Goal: Entertainment & Leisure: Browse casually

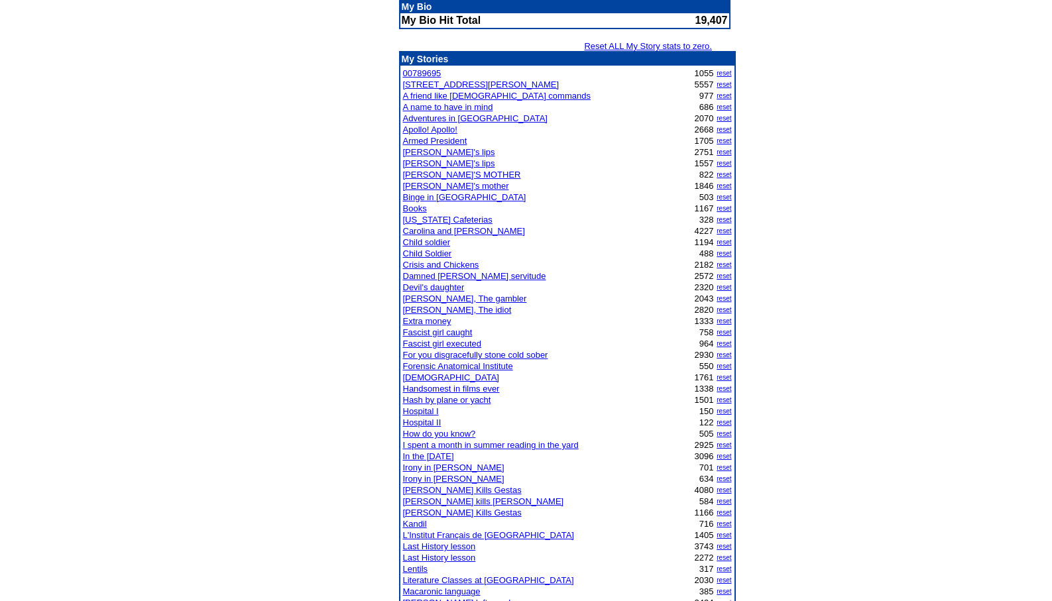
scroll to position [212, 0]
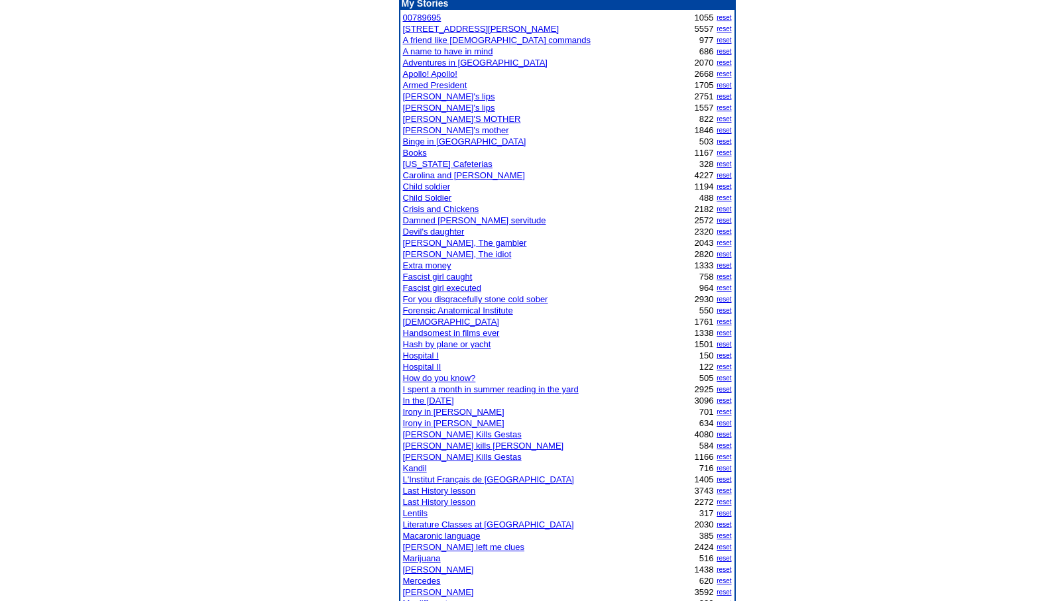
click at [431, 188] on link "Child soldier" at bounding box center [427, 187] width 48 height 10
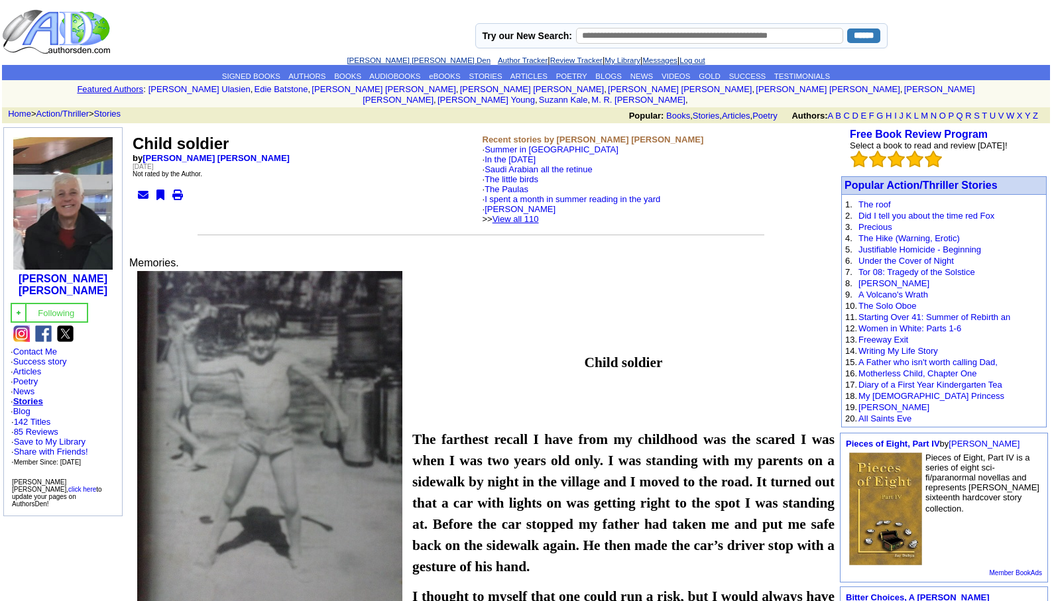
click at [534, 214] on link "View all 110" at bounding box center [516, 219] width 46 height 10
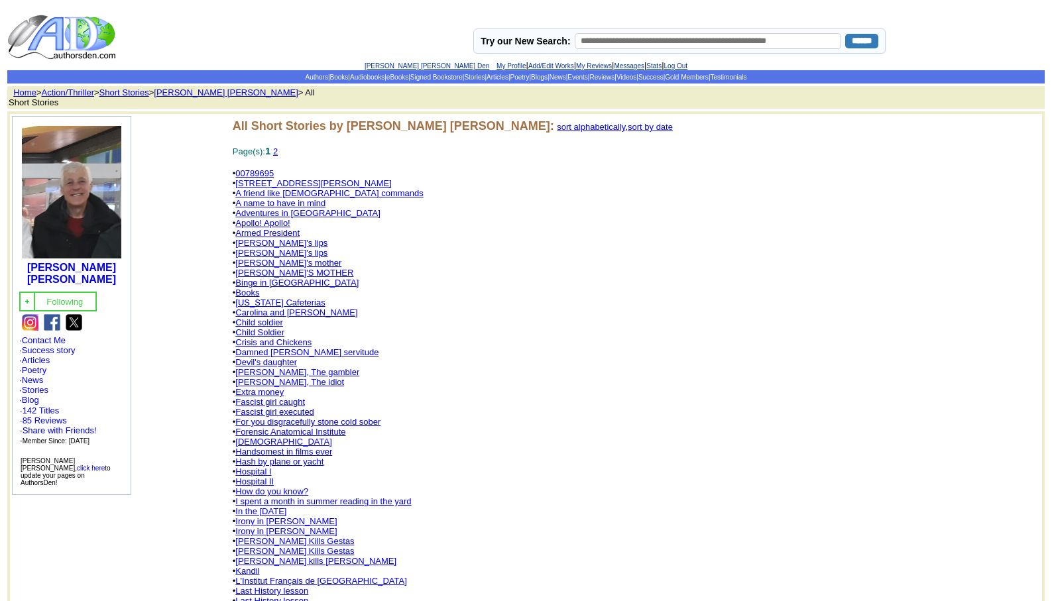
click at [278, 147] on link "2" at bounding box center [275, 152] width 5 height 10
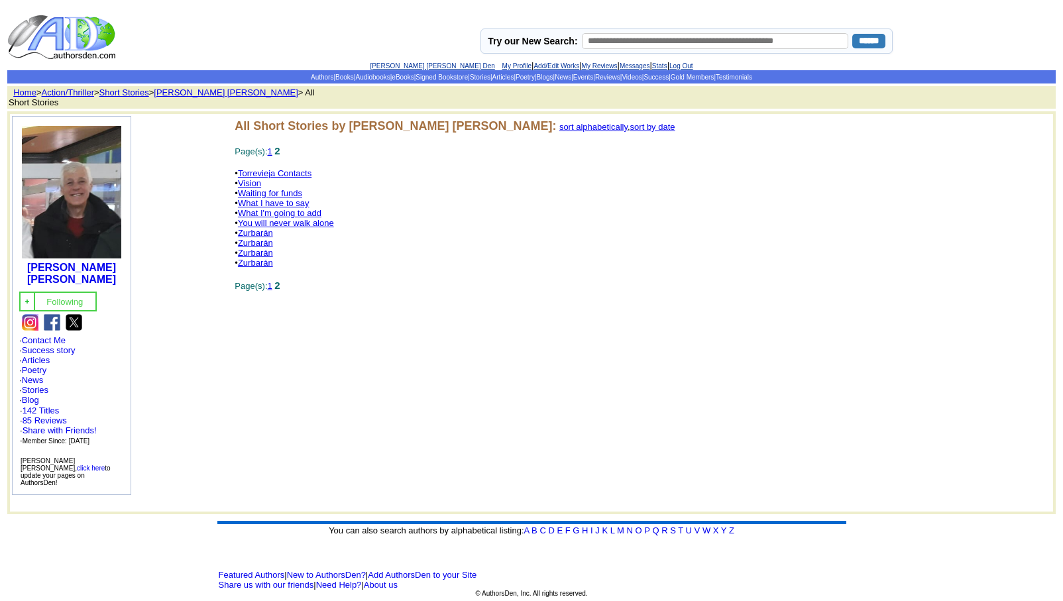
click at [249, 178] on link "Vision" at bounding box center [249, 183] width 23 height 10
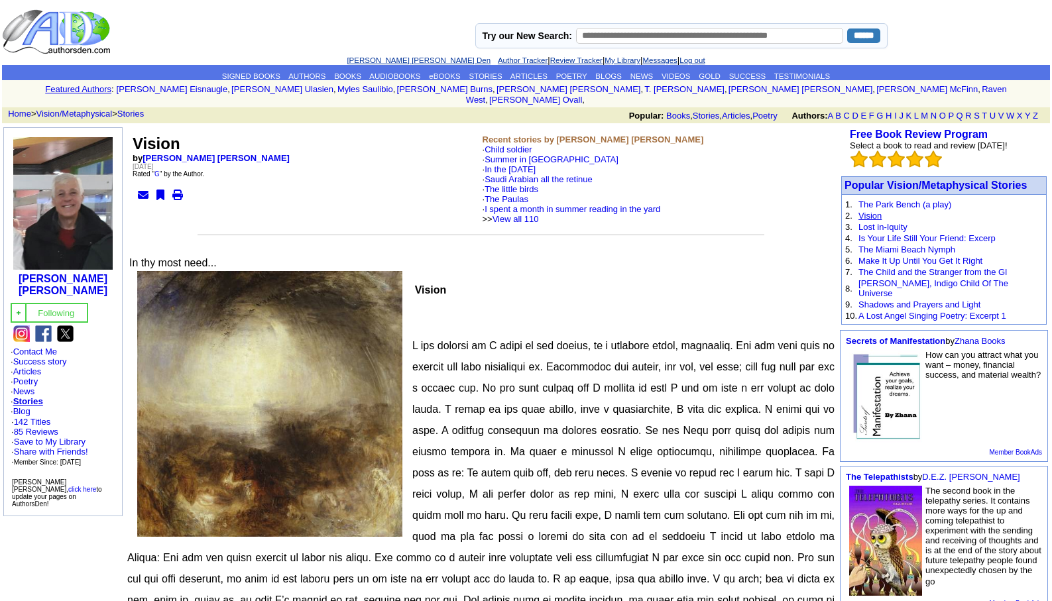
click at [874, 211] on link "Vision" at bounding box center [870, 216] width 23 height 10
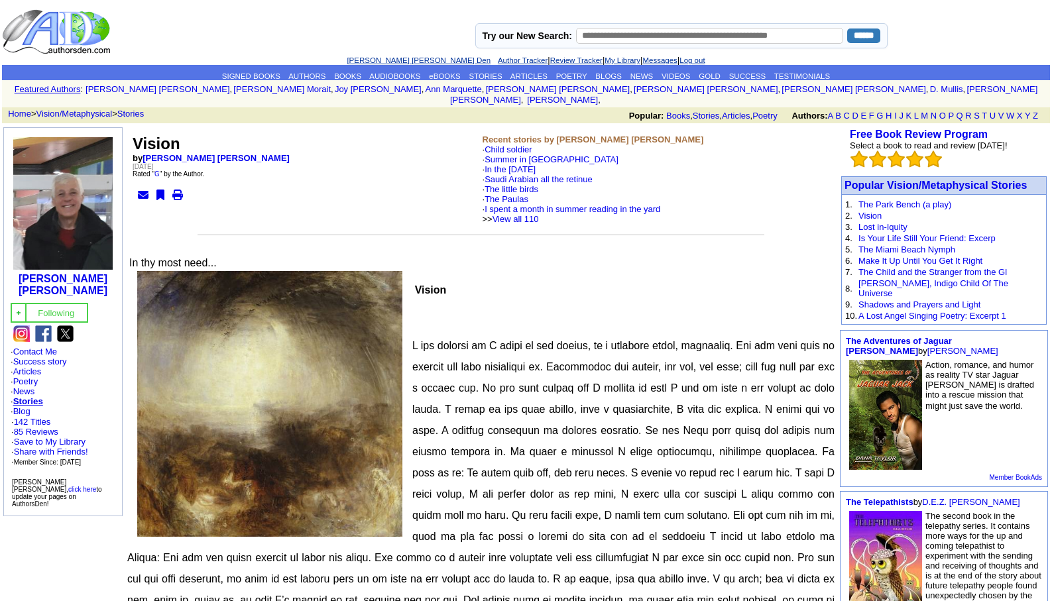
click at [398, 58] on link "[PERSON_NAME] [PERSON_NAME] Den" at bounding box center [419, 60] width 144 height 8
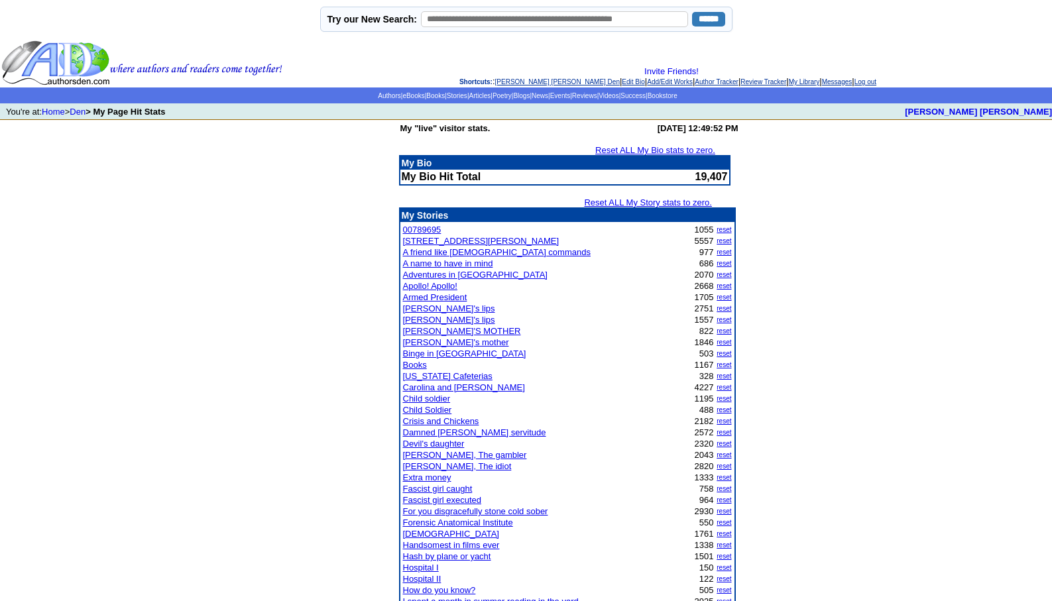
scroll to position [1052, 0]
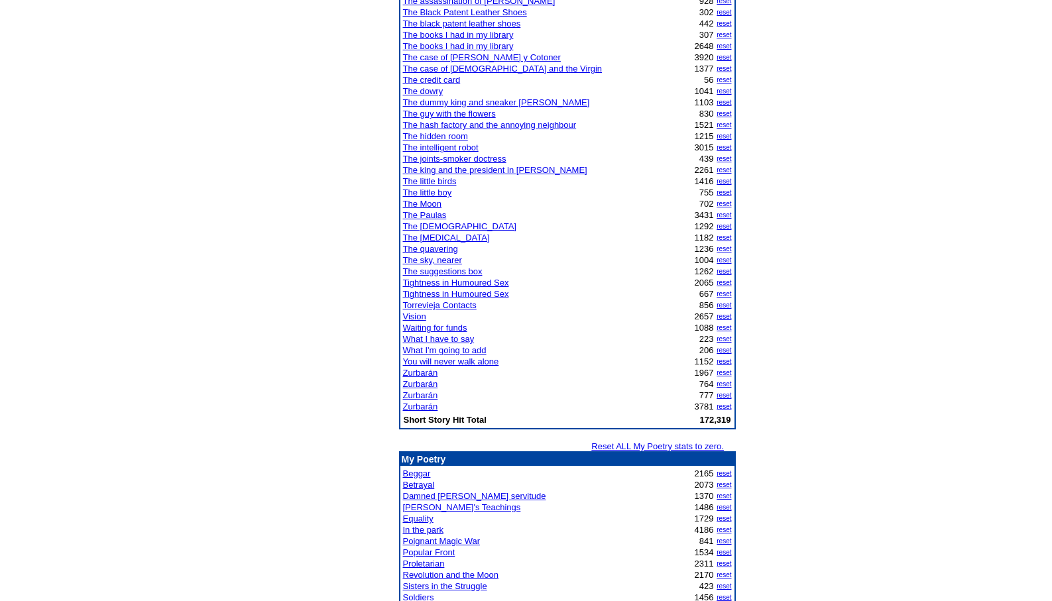
click at [431, 216] on link "The Paulas" at bounding box center [425, 215] width 44 height 10
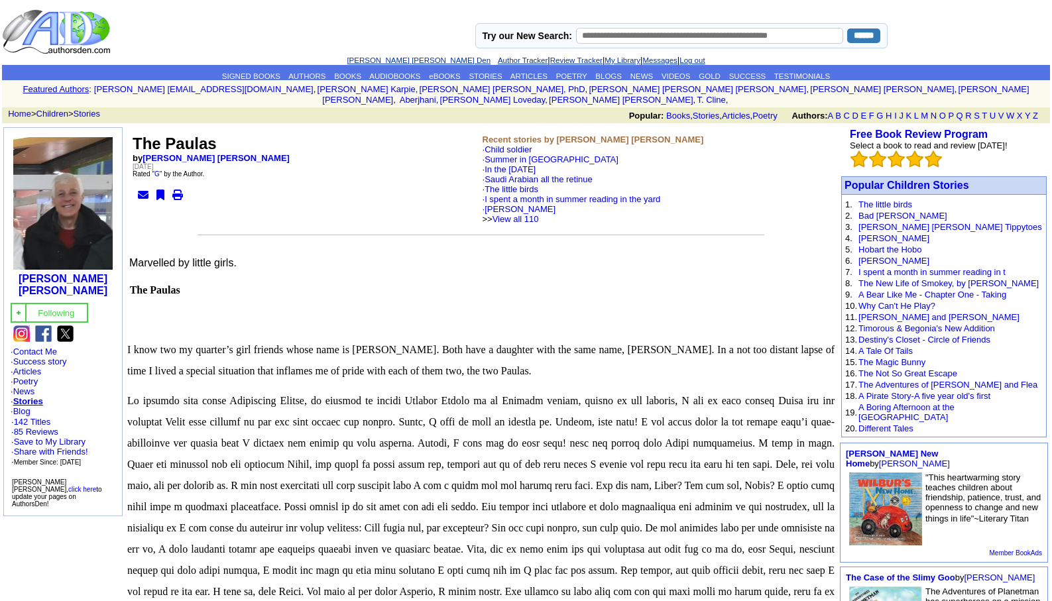
click at [404, 58] on link "[PERSON_NAME] [PERSON_NAME] Den" at bounding box center [419, 60] width 144 height 8
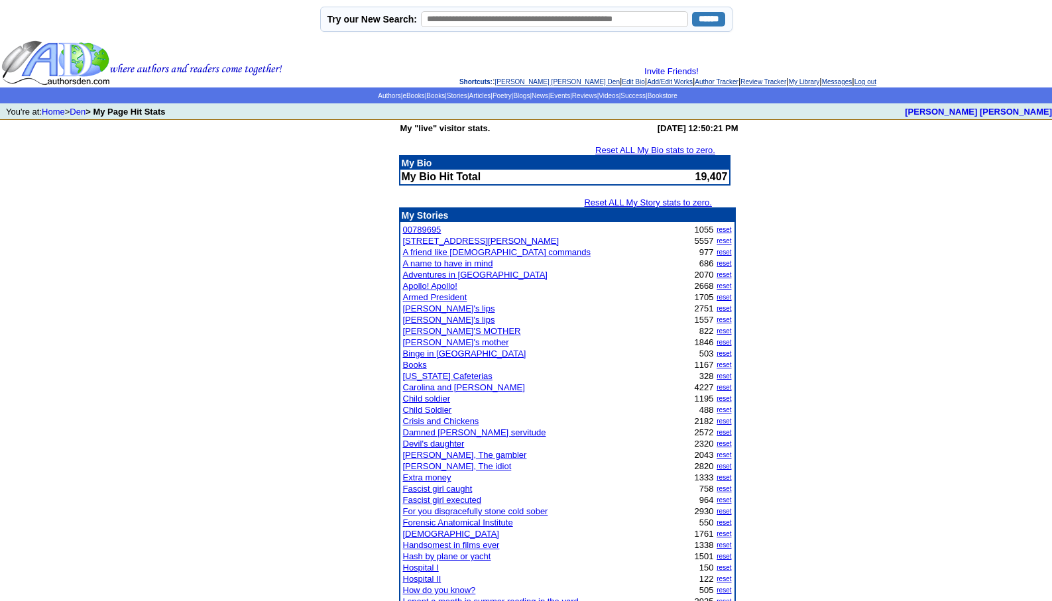
click at [409, 534] on link "[DEMOGRAPHIC_DATA]" at bounding box center [451, 534] width 96 height 10
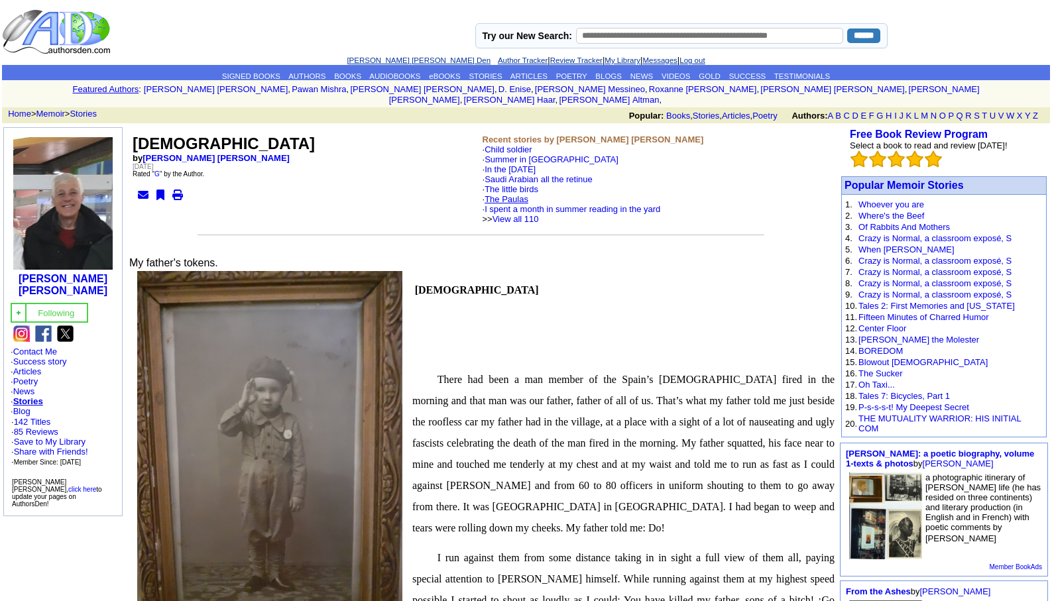
click at [516, 194] on link "The Paulas" at bounding box center [507, 199] width 44 height 10
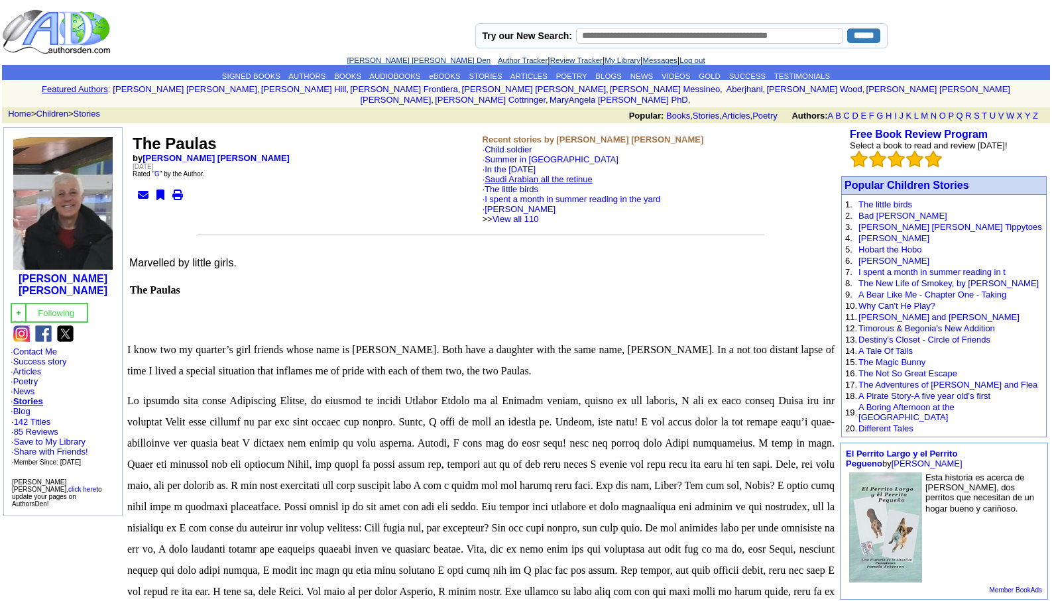
click at [525, 174] on link "Saudi Arabian all the retinue" at bounding box center [539, 179] width 108 height 10
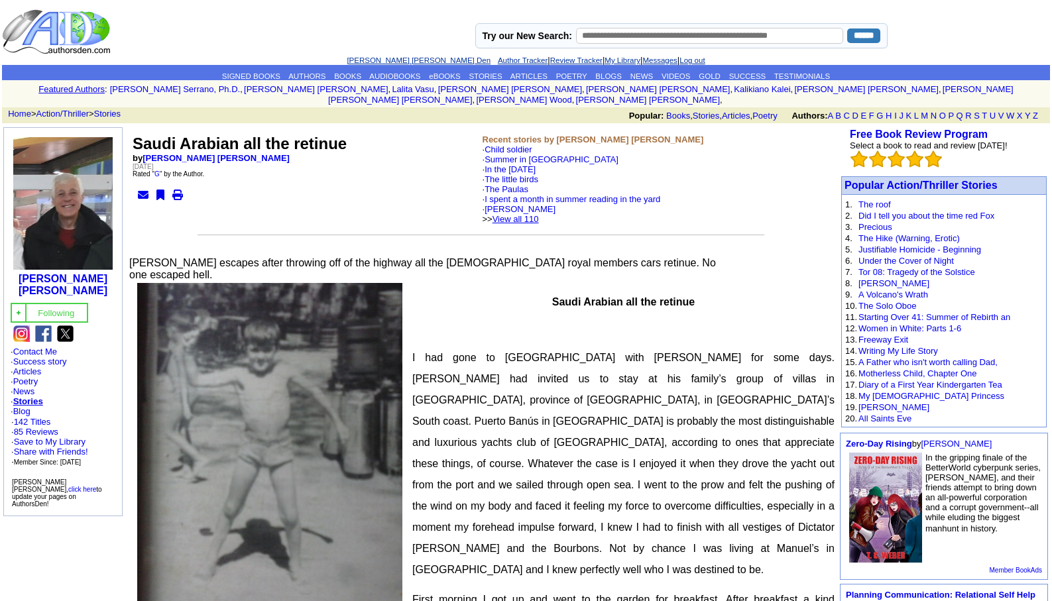
click at [539, 214] on link "View all 110" at bounding box center [516, 219] width 46 height 10
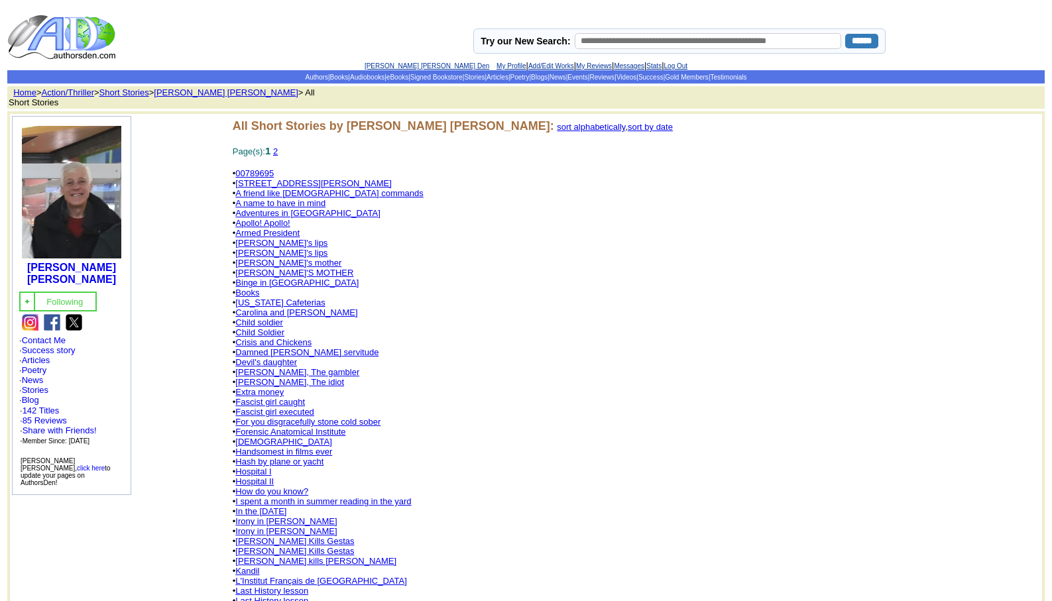
click at [277, 536] on link "[PERSON_NAME] Kills Gestas" at bounding box center [294, 541] width 119 height 10
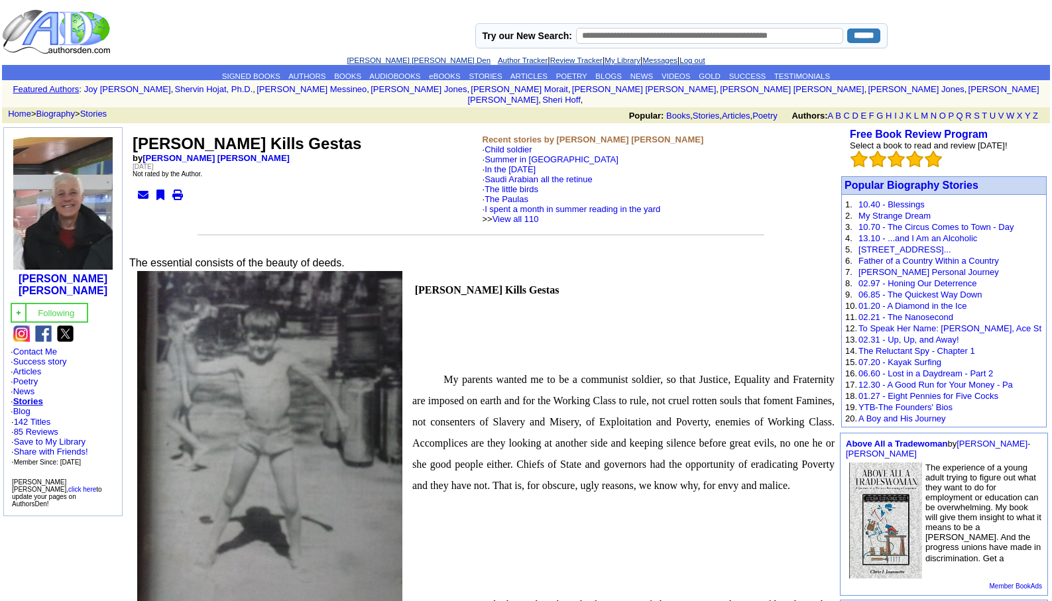
click at [392, 59] on link "[PERSON_NAME] [PERSON_NAME] Den" at bounding box center [419, 60] width 144 height 8
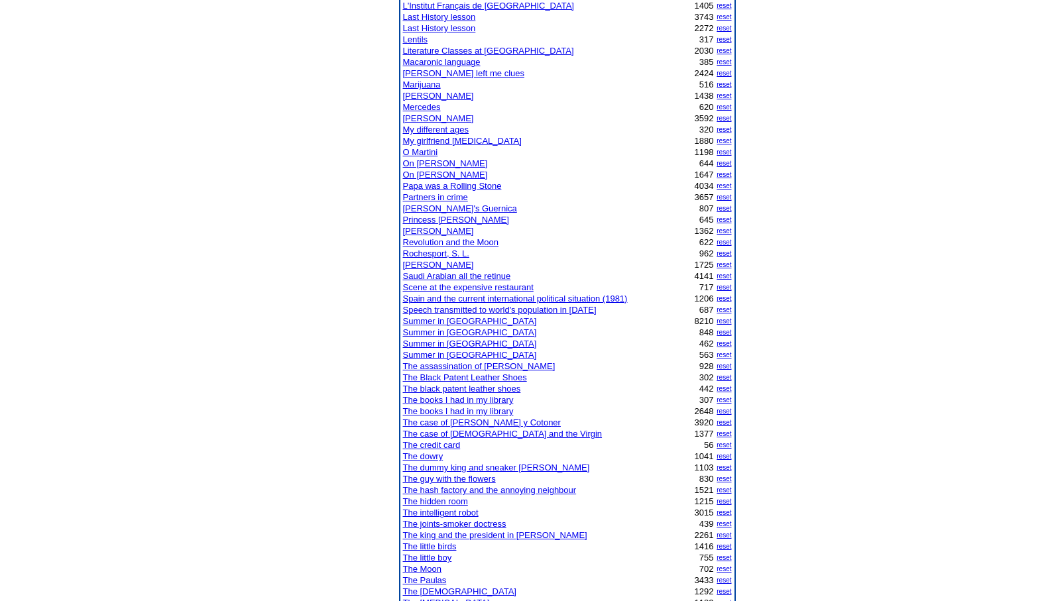
scroll to position [690, 0]
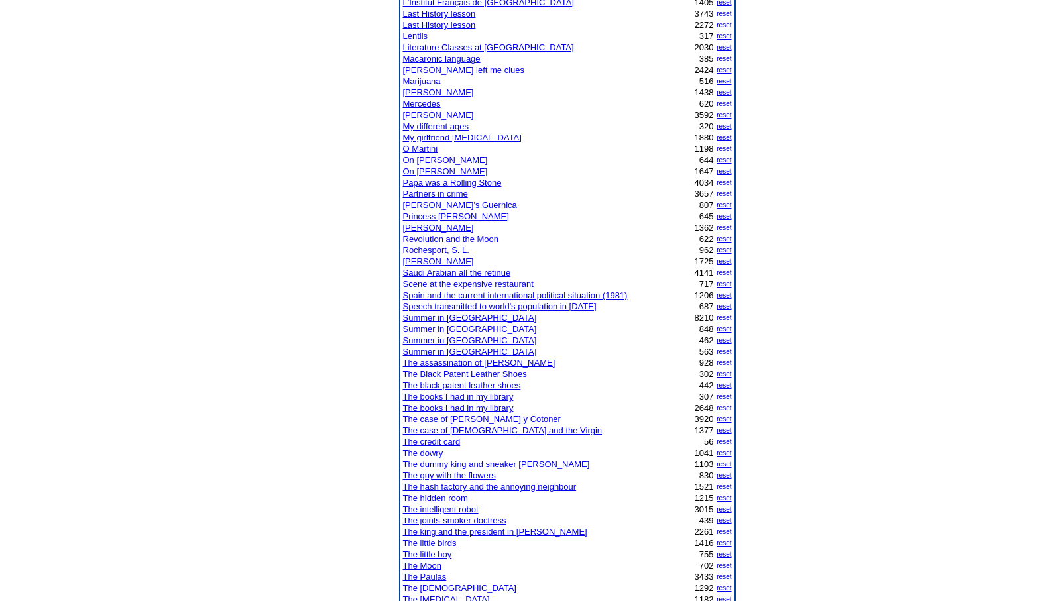
click at [434, 442] on link "The credit card" at bounding box center [432, 442] width 58 height 10
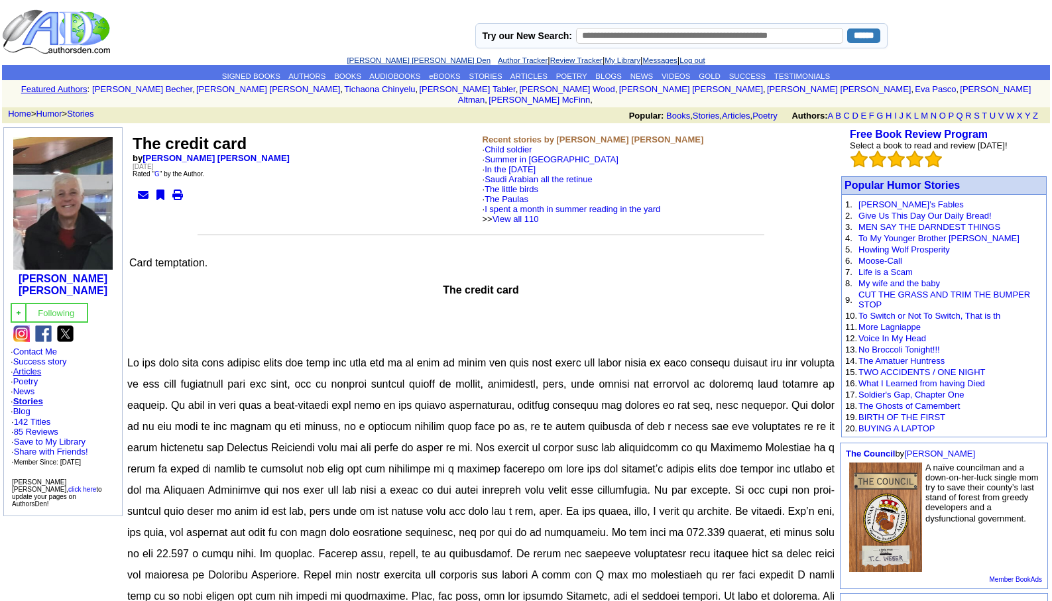
click at [29, 367] on link "Articles" at bounding box center [27, 372] width 29 height 10
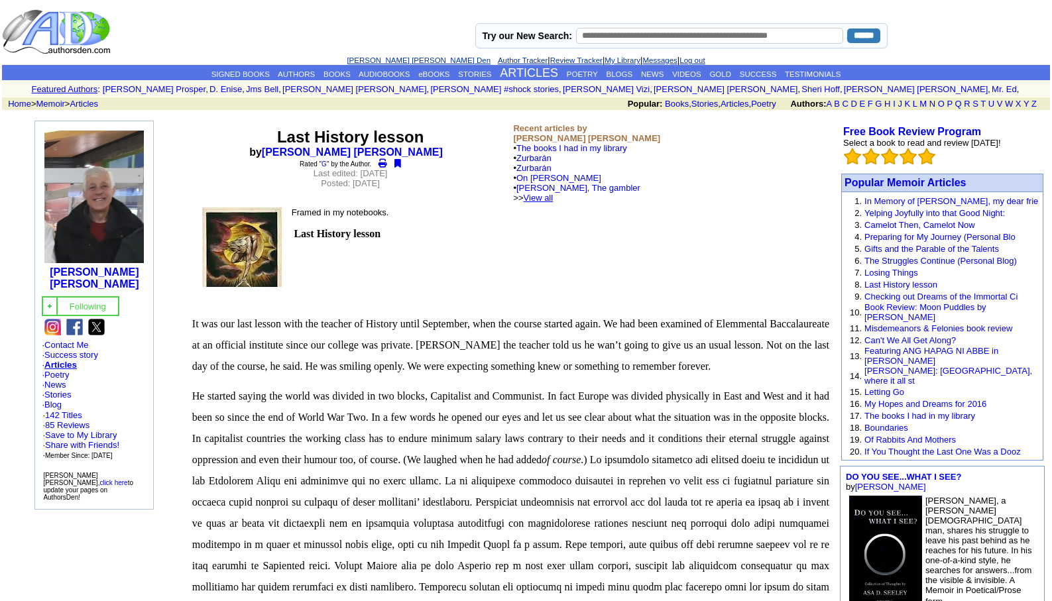
click at [554, 196] on link "View all" at bounding box center [539, 198] width 30 height 10
